Goal: Navigation & Orientation: Find specific page/section

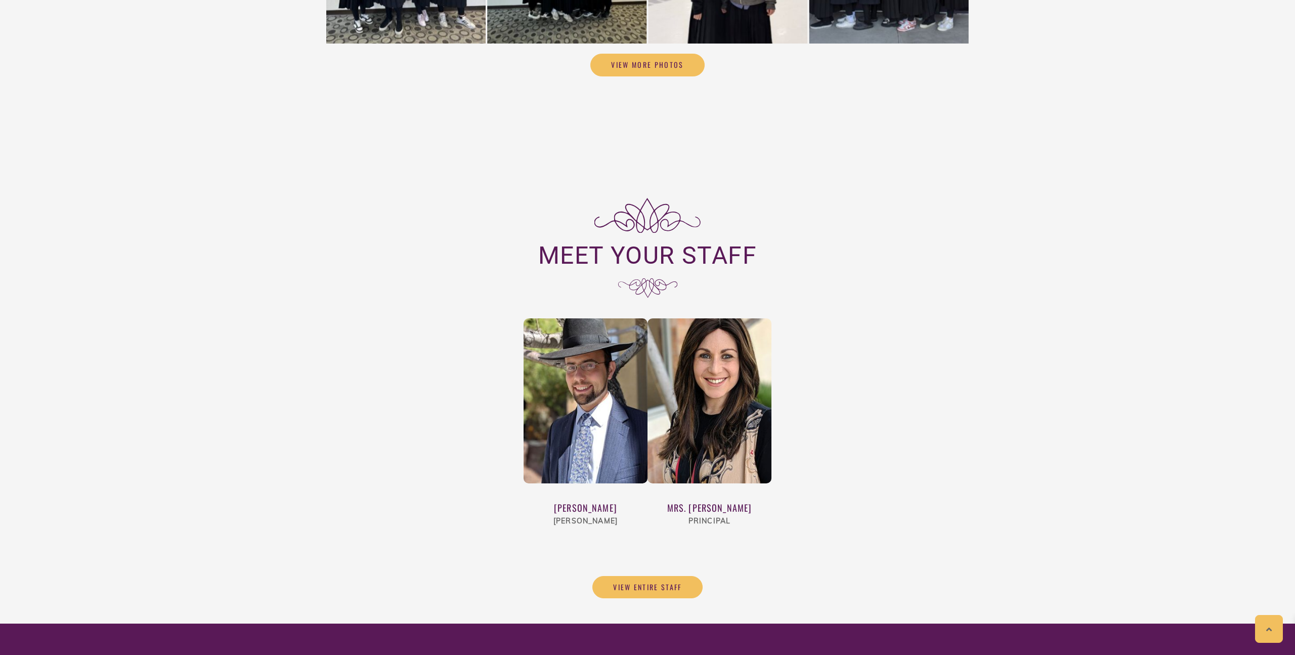
scroll to position [3420, 0]
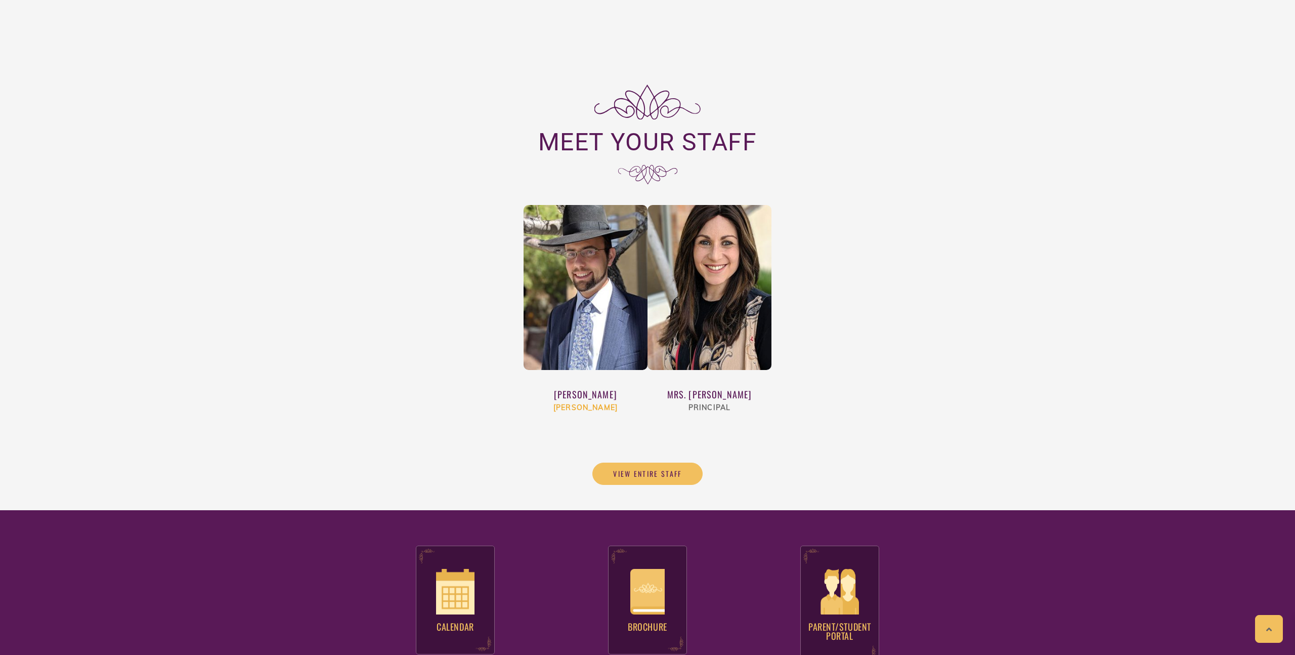
click at [569, 271] on img at bounding box center [586, 287] width 124 height 165
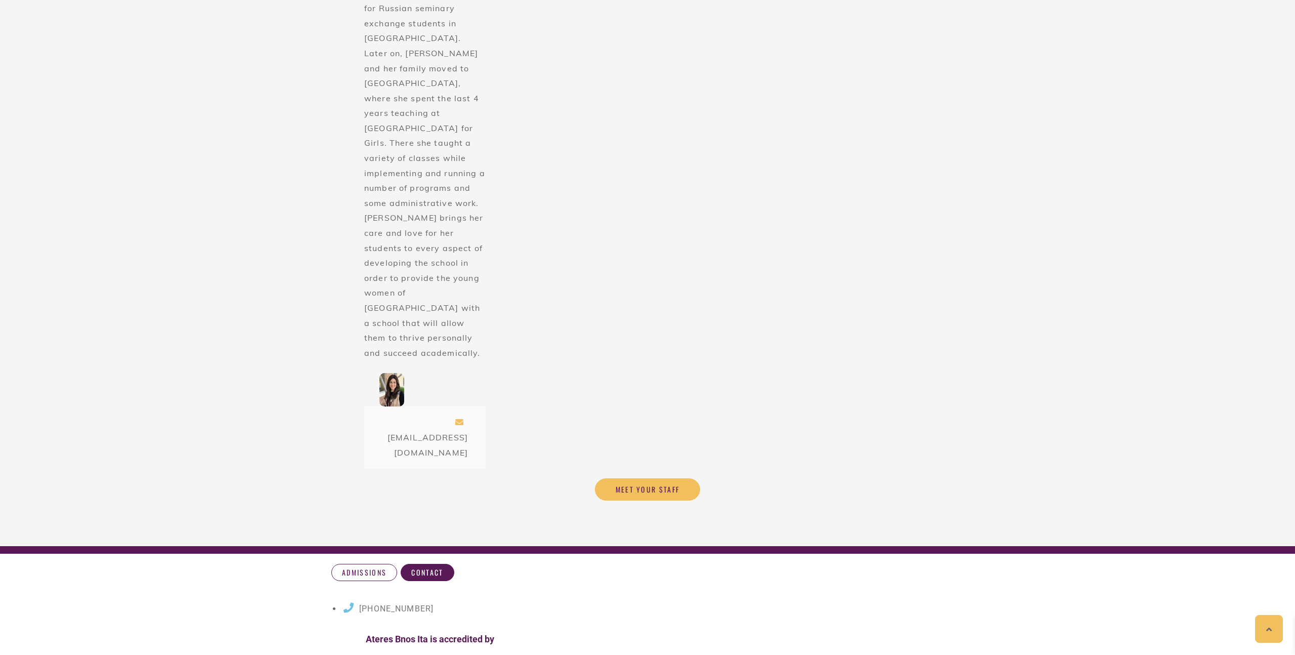
scroll to position [1202, 0]
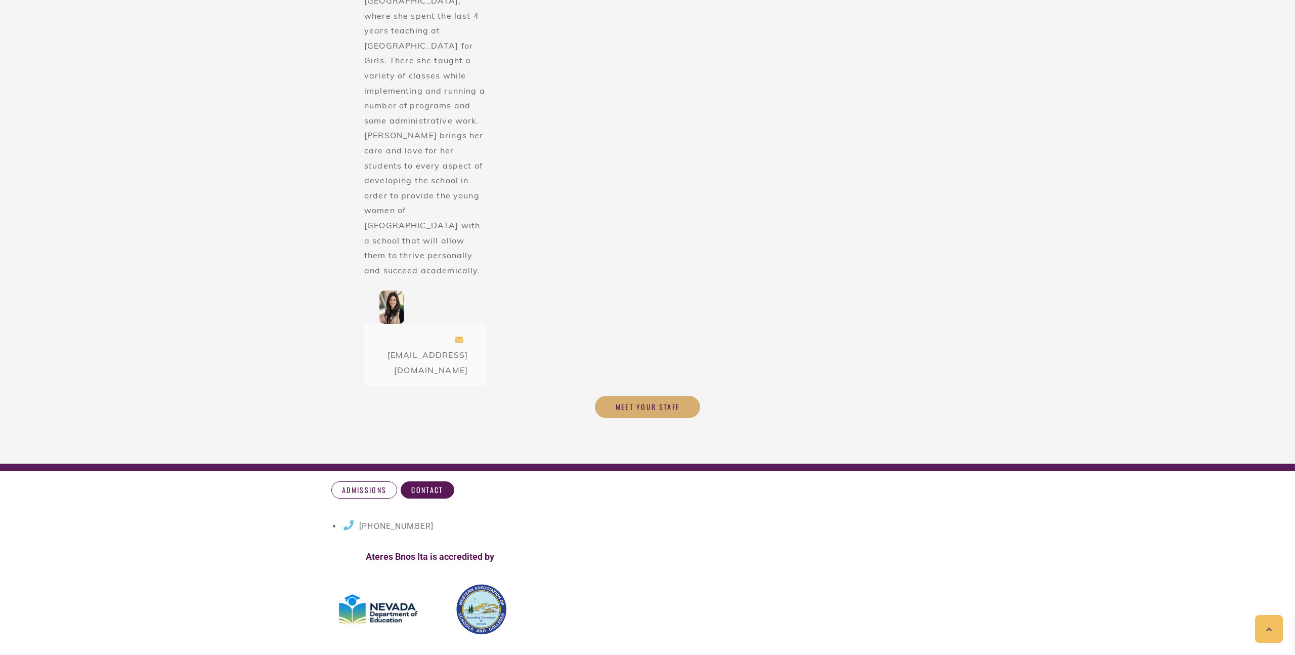
click at [650, 402] on span "Meet your Staff" at bounding box center [648, 406] width 64 height 9
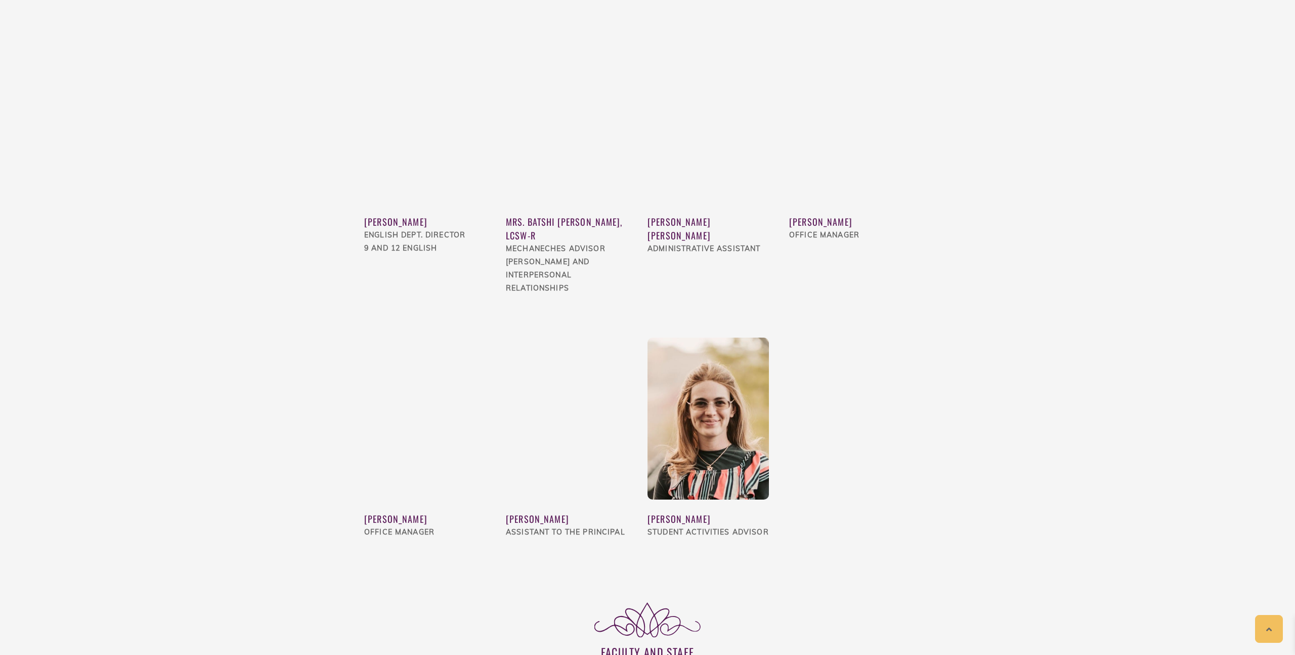
scroll to position [1021, 0]
